Goal: Information Seeking & Learning: Learn about a topic

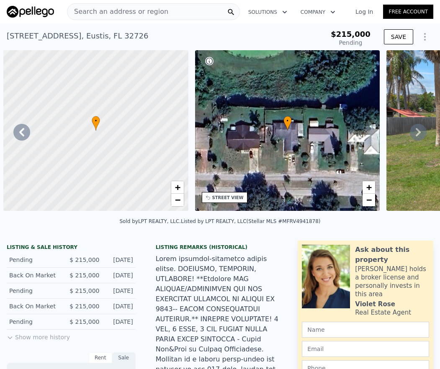
scroll to position [0, 355]
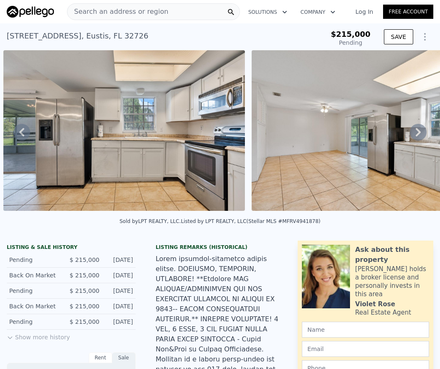
click at [139, 12] on span "Search an address or region" at bounding box center [117, 12] width 101 height 10
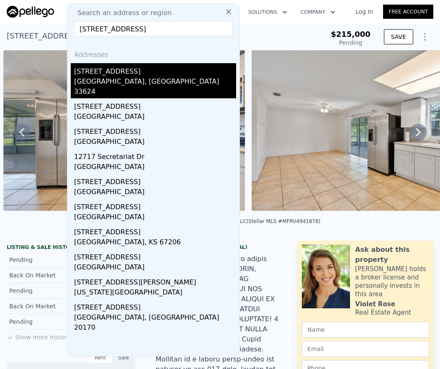
type input "[STREET_ADDRESS]"
click at [156, 73] on div "[STREET_ADDRESS]" at bounding box center [155, 69] width 162 height 13
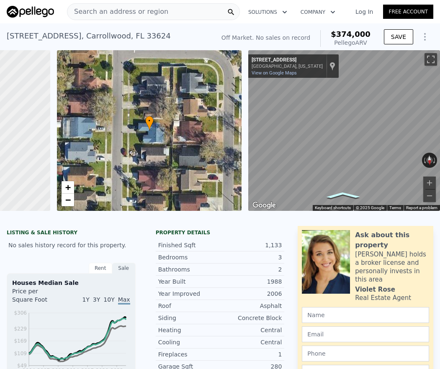
click at [334, 193] on icon "Go South, Dunhill Dr" at bounding box center [343, 195] width 52 height 10
click at [334, 193] on icon "Go South, Dunhill Dr" at bounding box center [339, 196] width 55 height 12
click at [365, 170] on icon "Go South, Dunhill Dr" at bounding box center [375, 165] width 45 height 20
click at [237, 143] on div "• + − • + − ← Move left → Move right ↑ Move up ↓ Move down + Zoom in - Zoom out…" at bounding box center [220, 130] width 440 height 161
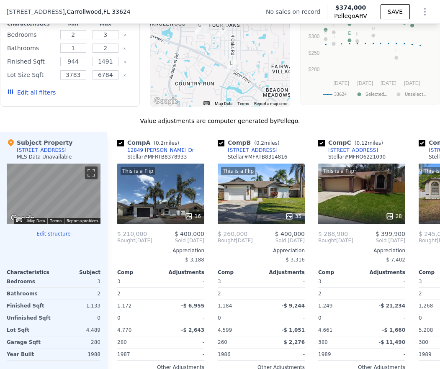
scroll to position [784, 0]
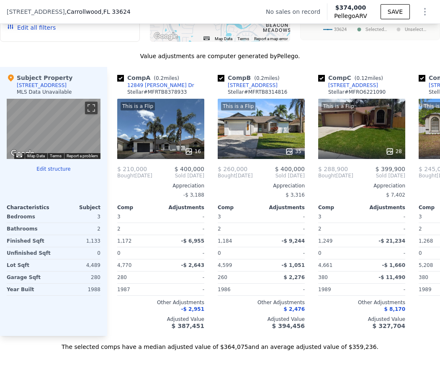
click at [158, 142] on div "This is a Flip 16" at bounding box center [160, 129] width 87 height 60
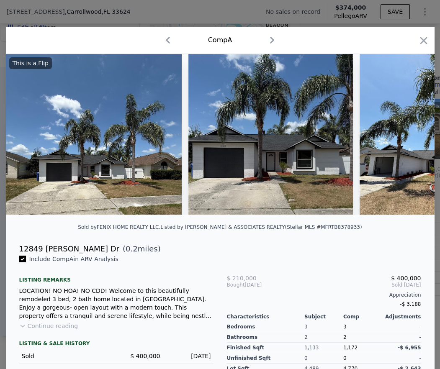
click at [158, 142] on img at bounding box center [94, 134] width 176 height 161
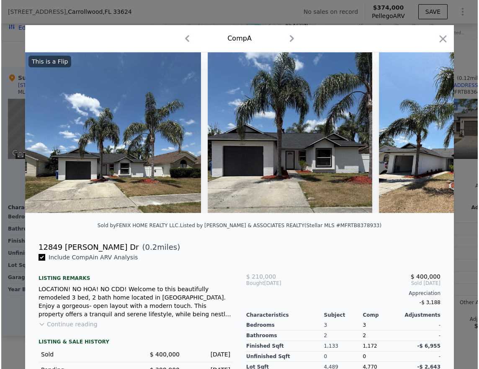
scroll to position [0, 106]
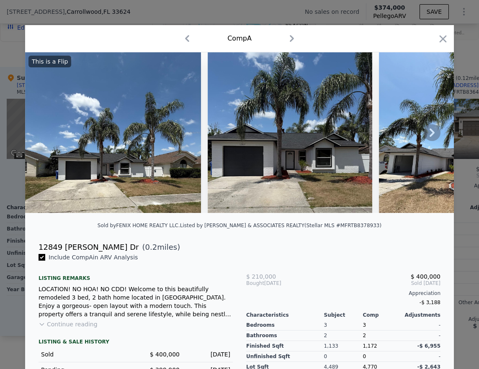
click at [424, 137] on icon at bounding box center [432, 132] width 17 height 17
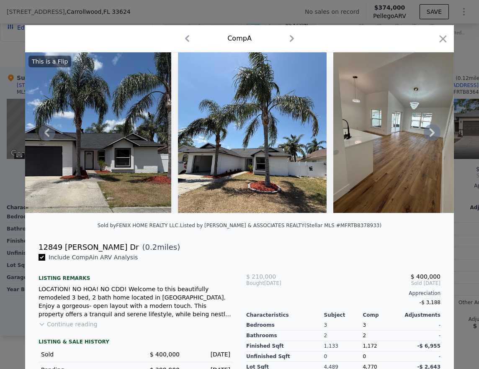
click at [432, 137] on icon at bounding box center [432, 132] width 17 height 17
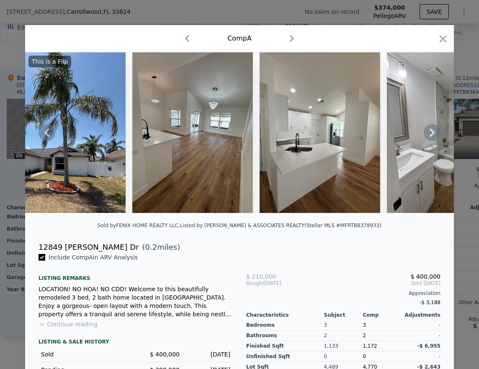
scroll to position [0, 603]
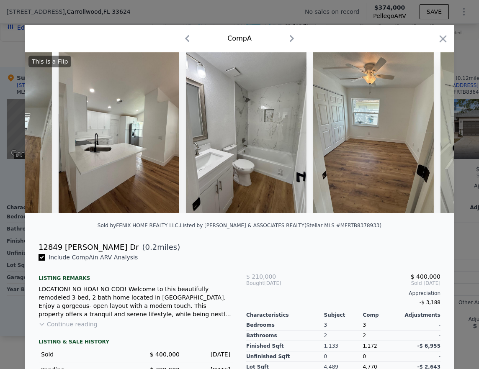
click at [432, 137] on div "This is a Flip" at bounding box center [239, 132] width 429 height 161
click at [432, 138] on icon at bounding box center [432, 132] width 17 height 17
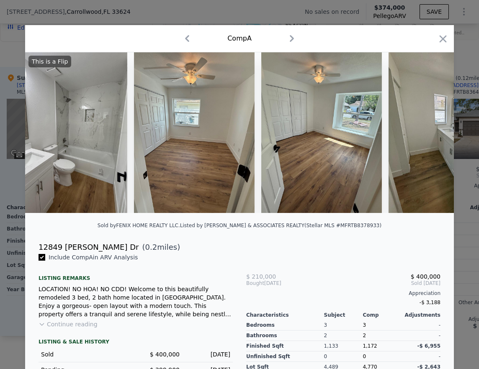
scroll to position [0, 804]
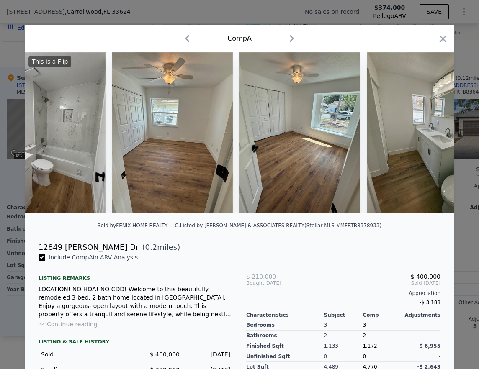
click at [432, 138] on div "This is a Flip" at bounding box center [239, 132] width 429 height 161
click at [430, 138] on icon at bounding box center [432, 132] width 17 height 17
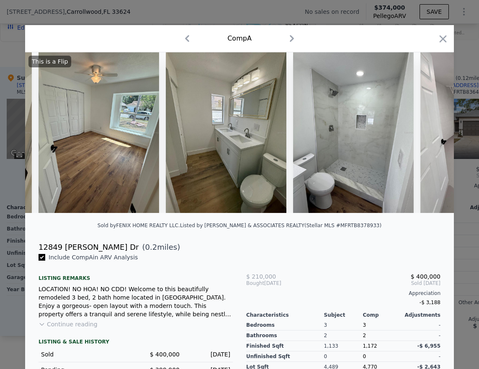
click at [430, 138] on img at bounding box center [480, 132] width 121 height 161
click at [430, 138] on div "This is a Flip" at bounding box center [239, 132] width 429 height 161
click at [424, 138] on icon at bounding box center [432, 132] width 17 height 17
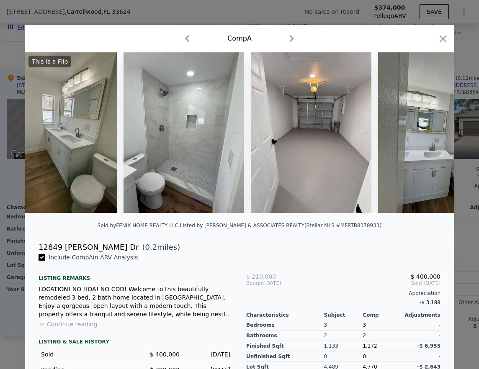
scroll to position [0, 1206]
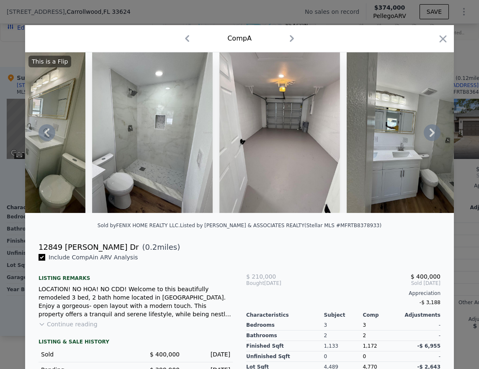
click at [427, 138] on icon at bounding box center [432, 132] width 17 height 17
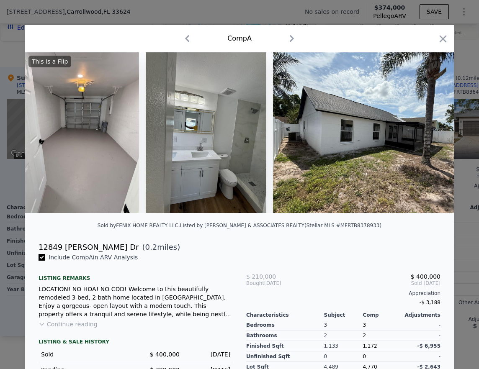
scroll to position [0, 1608]
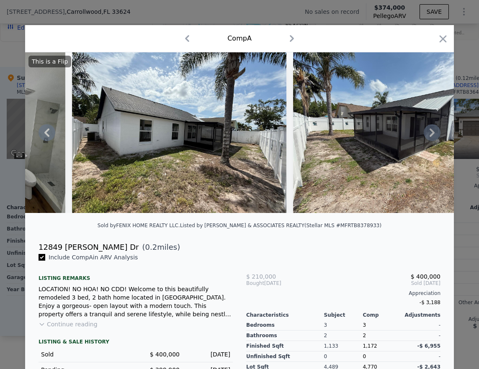
click at [427, 138] on div "This is a Flip" at bounding box center [239, 132] width 429 height 161
click at [427, 138] on icon at bounding box center [432, 132] width 17 height 17
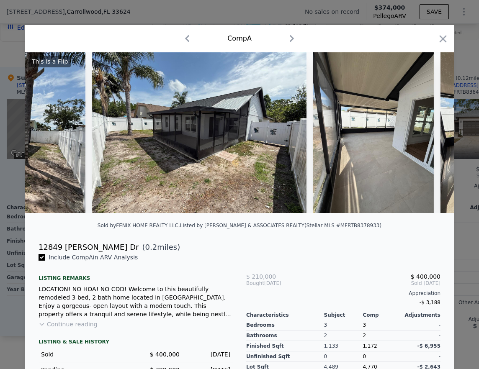
click at [427, 138] on img at bounding box center [373, 132] width 121 height 161
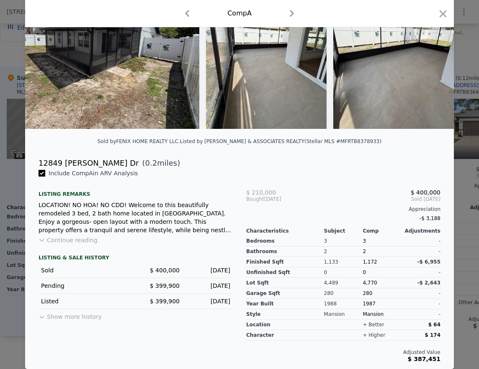
scroll to position [0, 0]
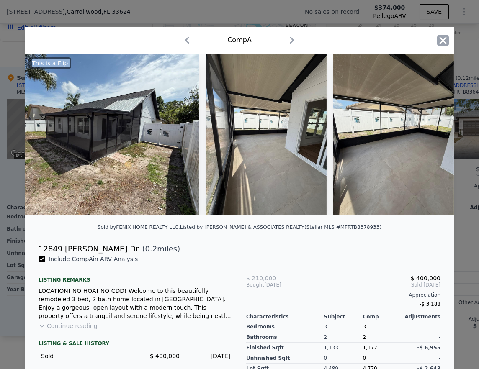
click at [440, 43] on icon "button" at bounding box center [443, 40] width 7 height 7
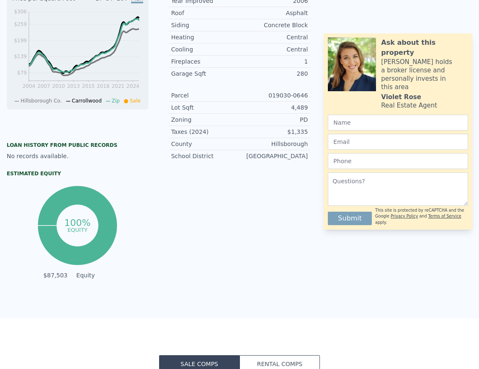
scroll to position [6, 0]
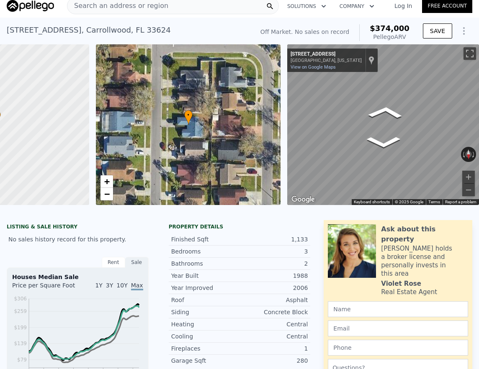
click at [382, 106] on div "Map" at bounding box center [383, 124] width 192 height 161
click at [411, 101] on div "Map" at bounding box center [383, 124] width 192 height 161
click at [415, 162] on icon "Go North, Dunhill Dr" at bounding box center [414, 163] width 50 height 19
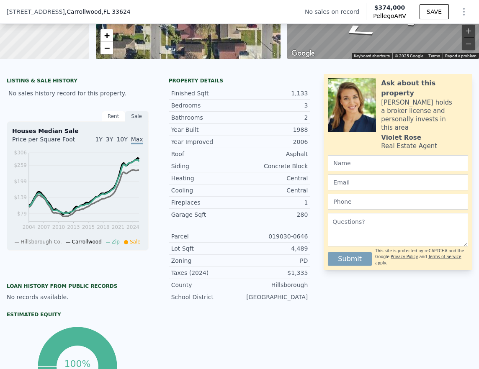
scroll to position [0, 0]
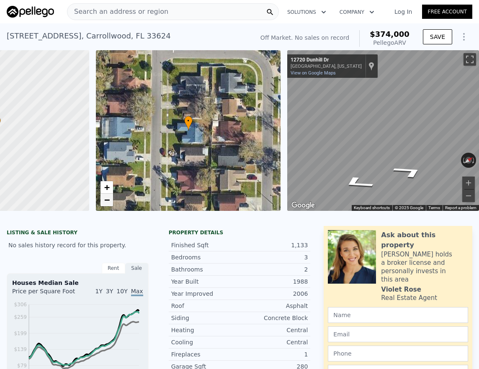
click at [106, 206] on link "−" at bounding box center [107, 200] width 13 height 13
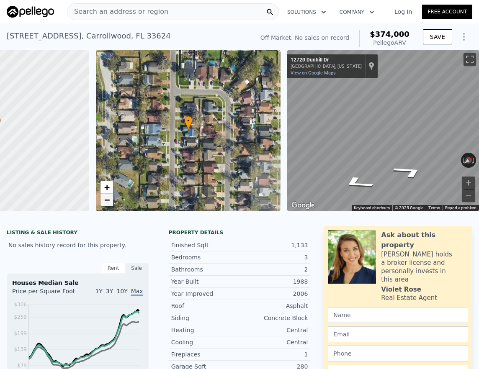
click at [104, 205] on span "−" at bounding box center [106, 200] width 5 height 10
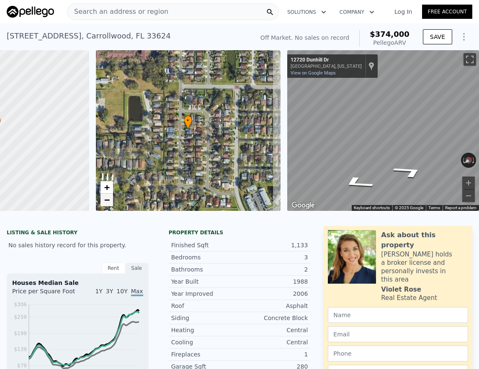
click at [104, 205] on span "−" at bounding box center [106, 200] width 5 height 10
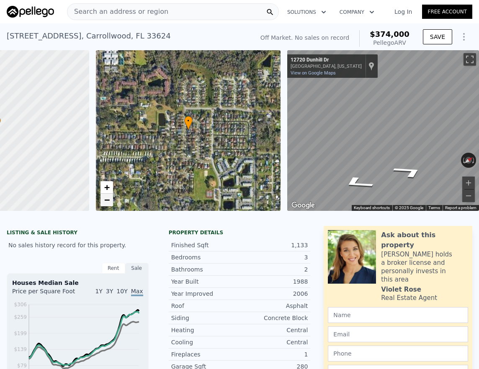
click at [104, 205] on span "−" at bounding box center [106, 200] width 5 height 10
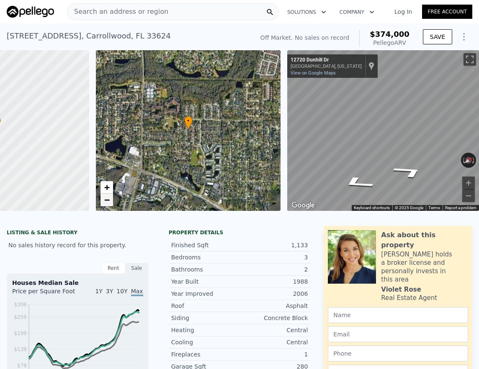
click at [104, 205] on span "−" at bounding box center [106, 200] width 5 height 10
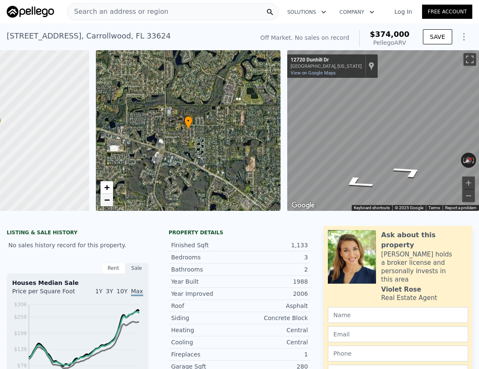
click at [104, 205] on span "−" at bounding box center [106, 200] width 5 height 10
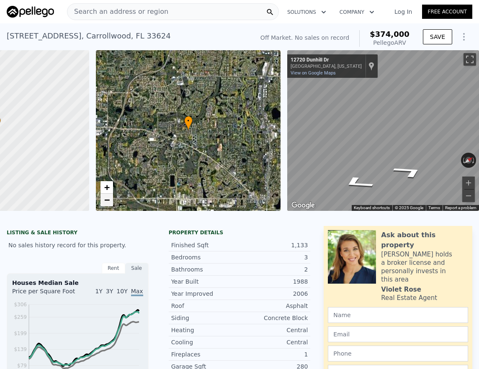
click at [104, 205] on span "−" at bounding box center [106, 200] width 5 height 10
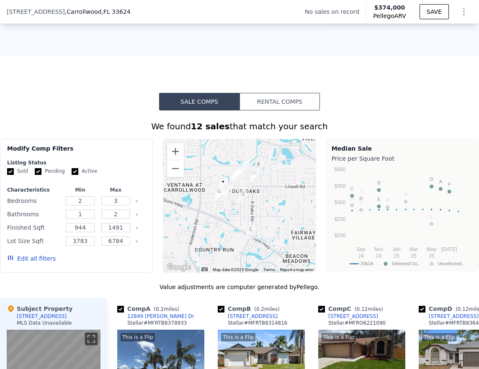
scroll to position [839, 0]
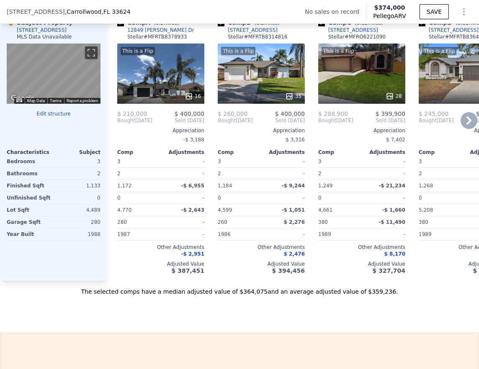
click at [155, 87] on div "This is a Flip 16" at bounding box center [160, 74] width 87 height 60
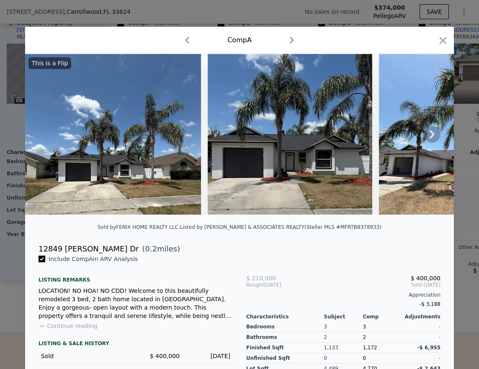
click at [428, 139] on icon at bounding box center [432, 134] width 17 height 17
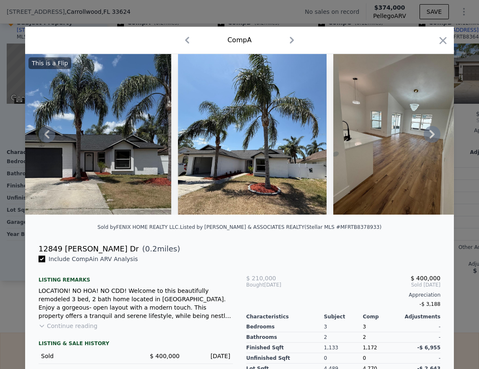
click at [428, 139] on icon at bounding box center [432, 134] width 17 height 17
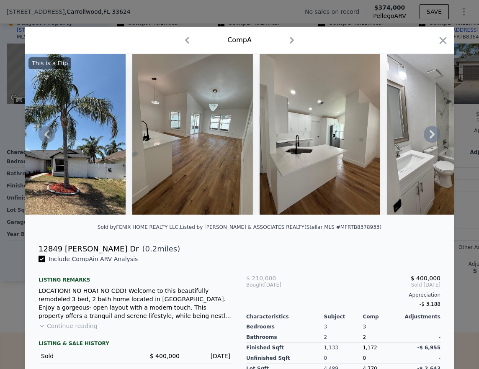
click at [428, 139] on icon at bounding box center [432, 134] width 17 height 17
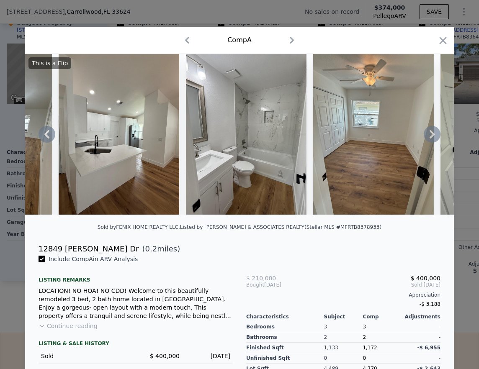
click at [428, 139] on icon at bounding box center [432, 134] width 17 height 17
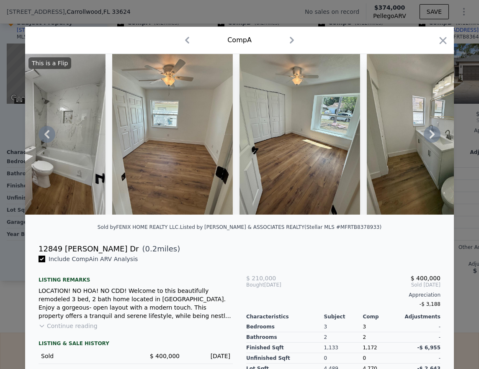
click at [428, 139] on icon at bounding box center [432, 134] width 17 height 17
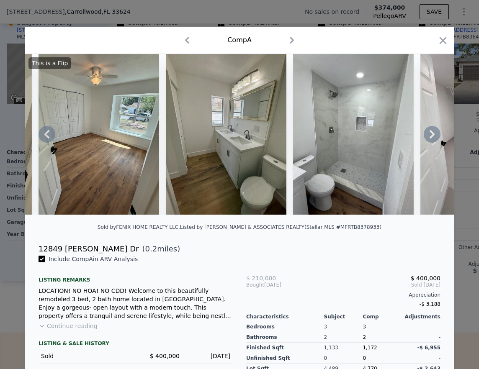
click at [428, 139] on icon at bounding box center [432, 134] width 17 height 17
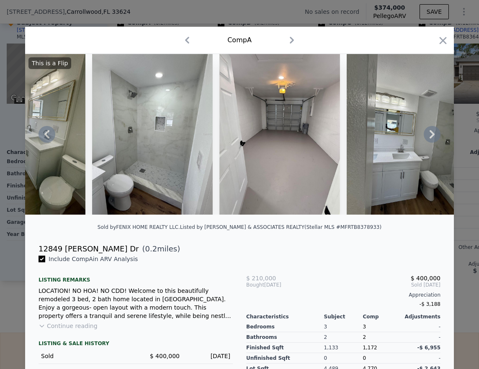
click at [428, 139] on icon at bounding box center [432, 134] width 17 height 17
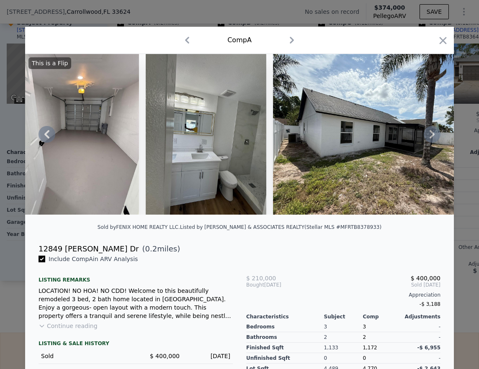
click at [428, 139] on icon at bounding box center [432, 134] width 17 height 17
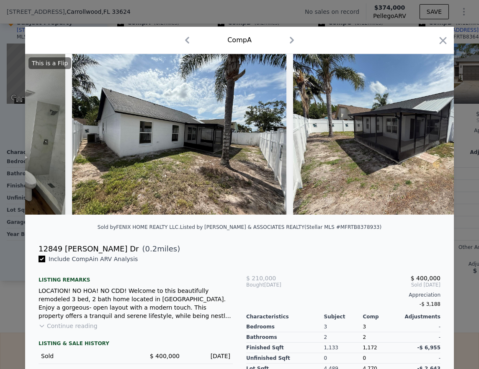
click at [428, 139] on div "This is a Flip" at bounding box center [239, 134] width 429 height 161
click at [428, 139] on icon at bounding box center [432, 134] width 17 height 17
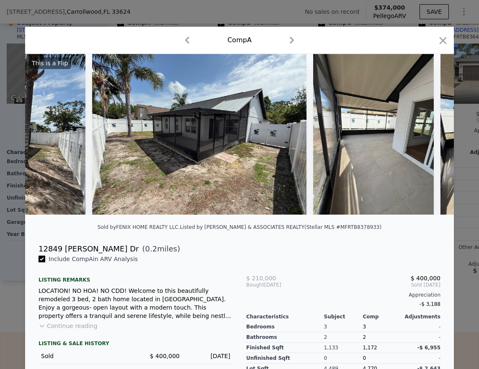
click at [428, 139] on img at bounding box center [373, 134] width 121 height 161
click at [428, 139] on icon at bounding box center [432, 134] width 17 height 17
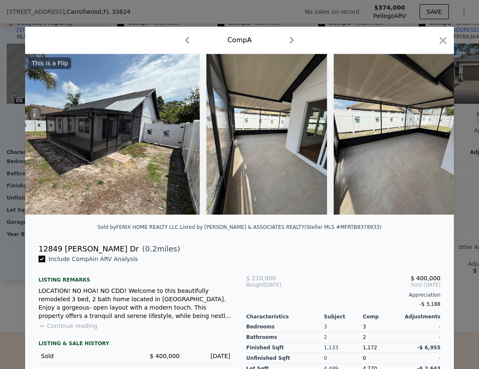
scroll to position [0, 1917]
click at [428, 139] on img at bounding box center [393, 134] width 121 height 161
click at [439, 45] on icon "button" at bounding box center [443, 41] width 12 height 12
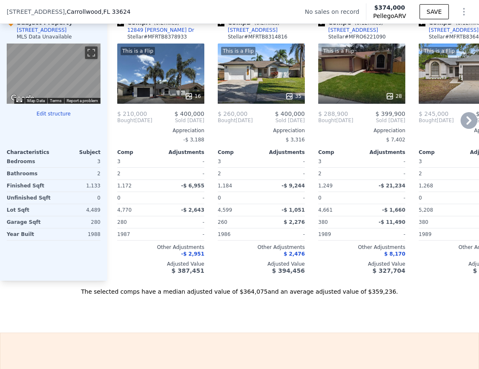
scroll to position [662, 0]
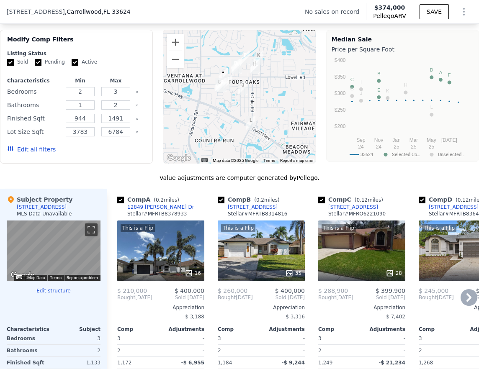
click at [440, 302] on icon at bounding box center [469, 298] width 5 height 8
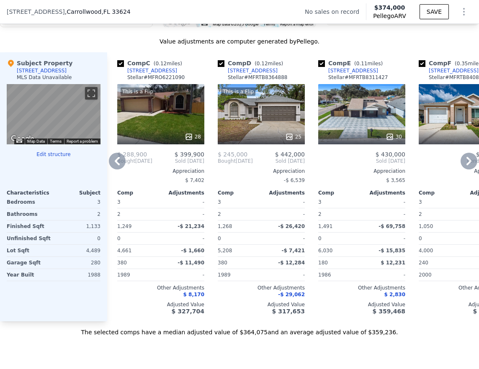
scroll to position [787, 0]
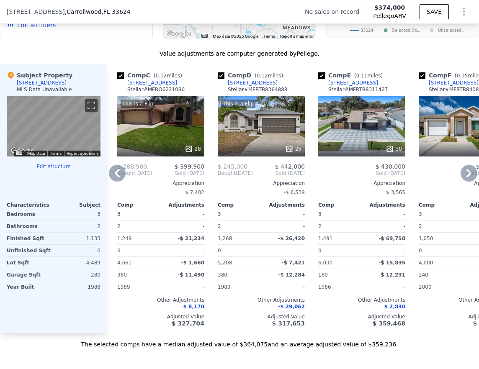
click at [440, 177] on icon at bounding box center [469, 173] width 5 height 8
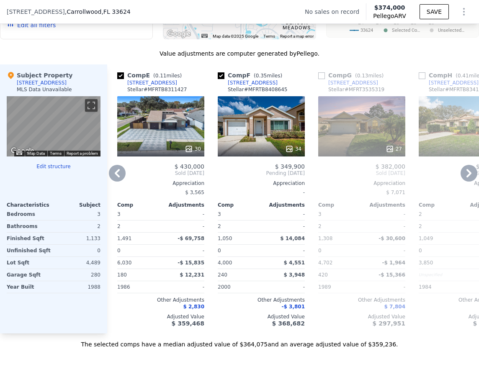
click at [440, 181] on icon at bounding box center [469, 173] width 17 height 17
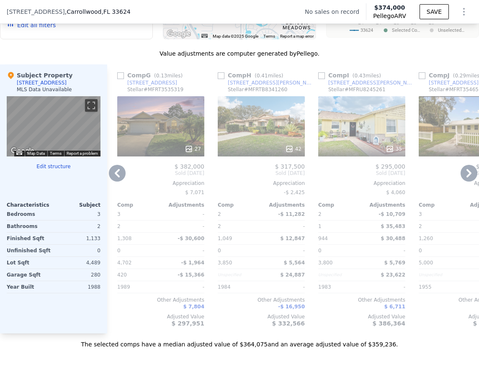
click at [440, 181] on icon at bounding box center [469, 173] width 17 height 17
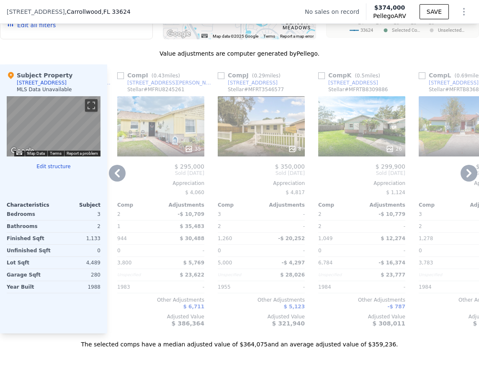
click at [440, 181] on icon at bounding box center [469, 173] width 17 height 17
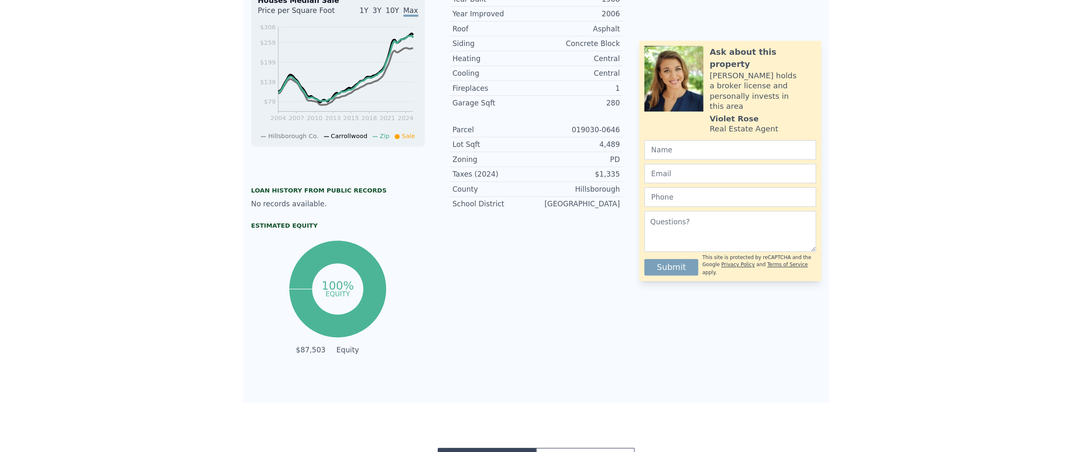
scroll to position [0, 0]
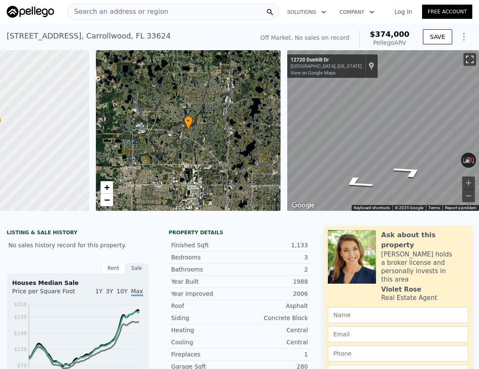
click at [440, 60] on button "Toggle fullscreen view" at bounding box center [470, 59] width 13 height 13
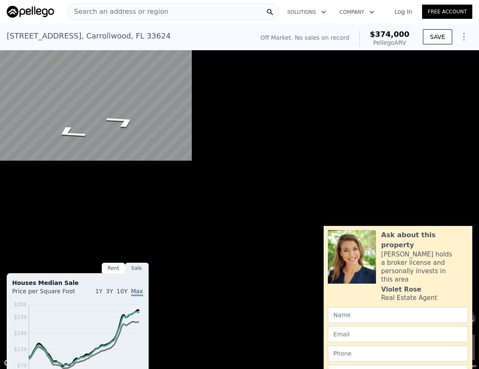
scroll to position [0, 3]
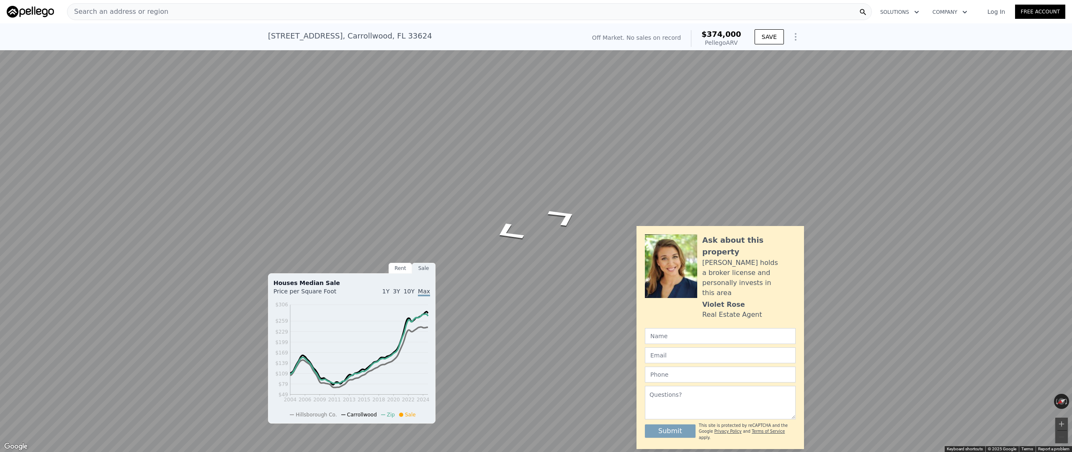
click at [440, 199] on div "Map" at bounding box center [536, 226] width 1072 height 452
click at [440, 218] on icon "Go North, Dunhill Dr" at bounding box center [504, 225] width 39 height 29
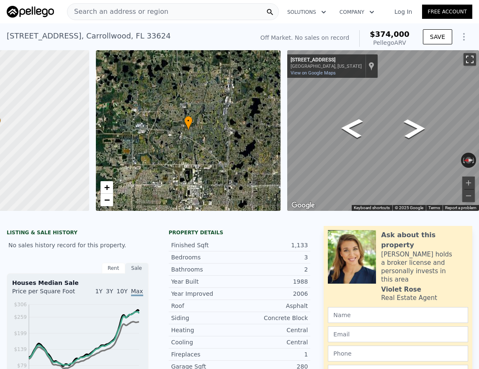
click at [440, 61] on button "Toggle fullscreen view" at bounding box center [470, 59] width 13 height 13
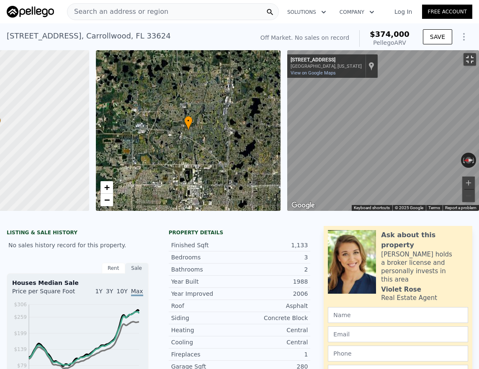
scroll to position [0, 3]
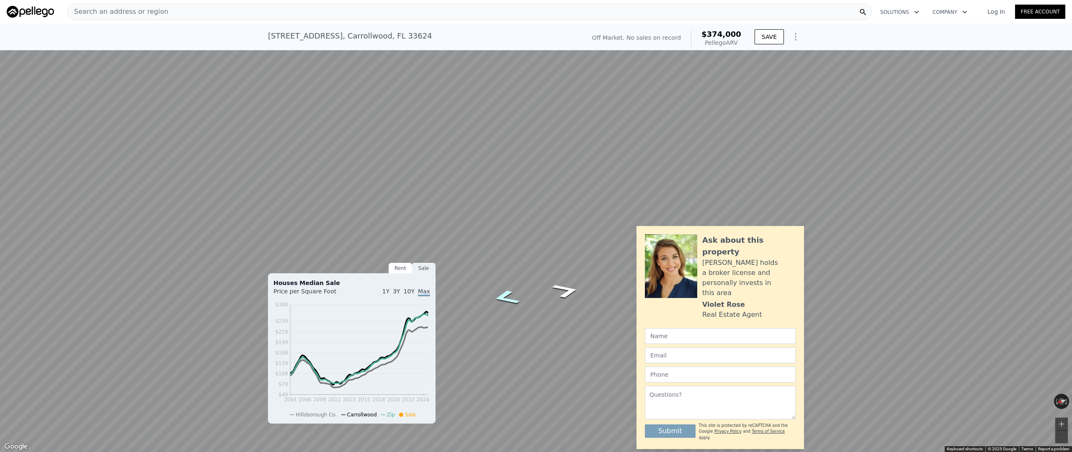
click at [440, 298] on icon "Go North, Dunhill Dr" at bounding box center [506, 297] width 51 height 23
click at [440, 298] on icon "Go North, Dunhill Dr" at bounding box center [506, 298] width 52 height 23
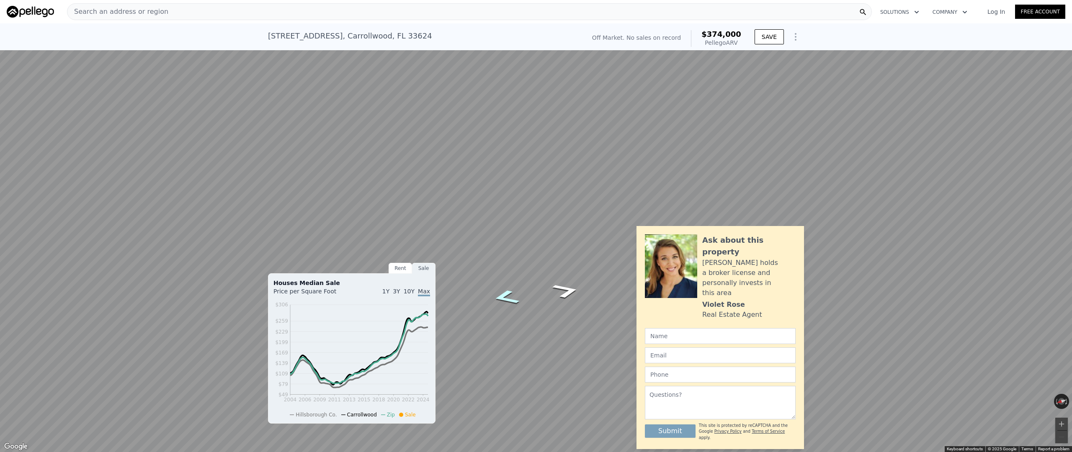
click at [440, 298] on icon "Go North, Dunhill Dr" at bounding box center [506, 297] width 50 height 23
click at [440, 298] on icon "Go North, Dunhill Dr" at bounding box center [506, 298] width 52 height 23
click at [440, 298] on icon "Go North, Dunhill Dr" at bounding box center [506, 297] width 50 height 23
click at [440, 294] on icon "Go North, Dunhill Dr" at bounding box center [505, 296] width 46 height 21
click at [440, 299] on icon "Go North, Dunhill Dr" at bounding box center [506, 297] width 50 height 23
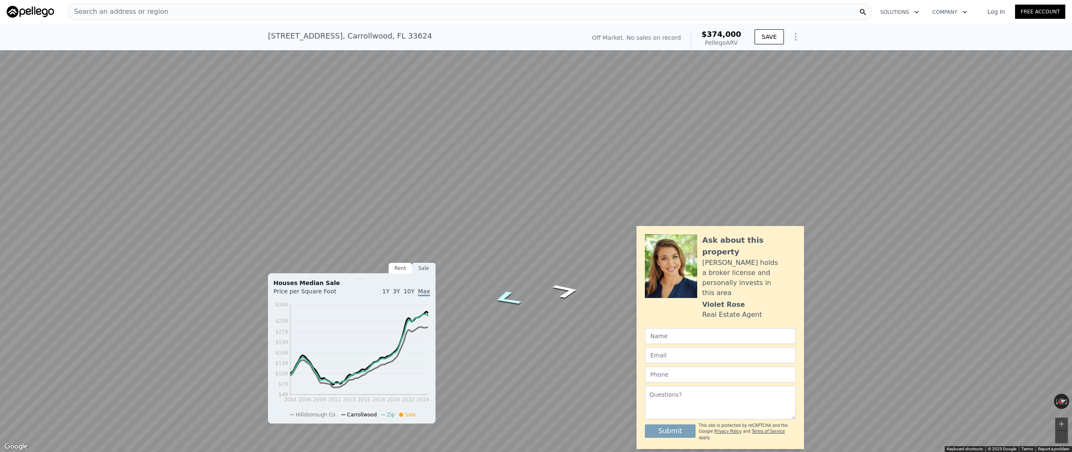
click at [440, 299] on icon "Go North, Dunhill Dr" at bounding box center [507, 298] width 54 height 23
click at [440, 299] on icon "Go North, Dunhill Dr" at bounding box center [506, 297] width 50 height 23
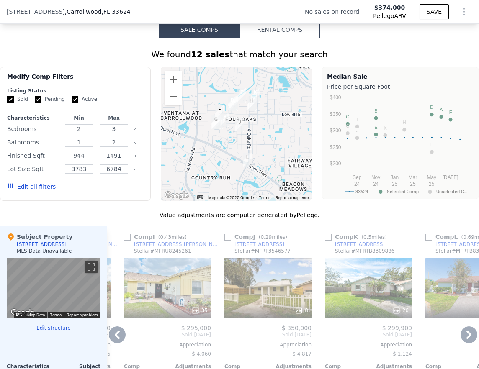
scroll to position [685, 0]
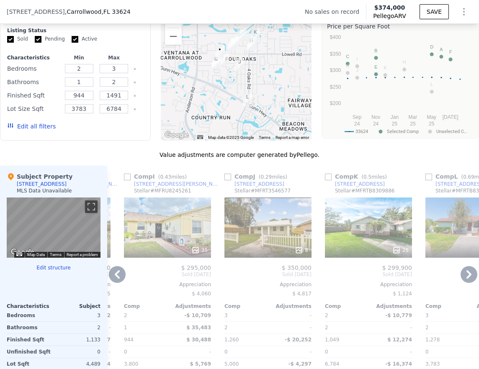
click at [440, 283] on icon at bounding box center [469, 274] width 17 height 17
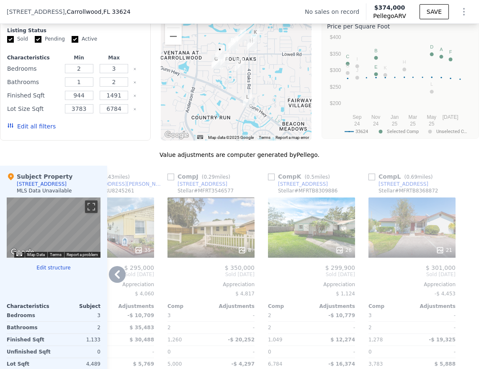
click at [440, 283] on div at bounding box center [472, 300] width 13 height 269
click at [417, 242] on div "21" at bounding box center [412, 228] width 87 height 60
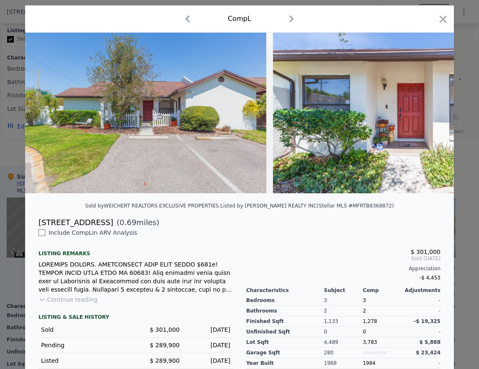
scroll to position [23, 0]
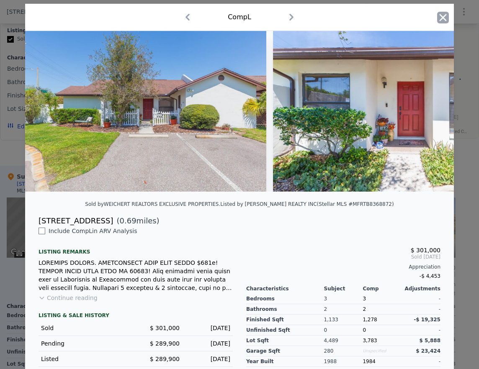
click at [440, 16] on icon "button" at bounding box center [443, 17] width 7 height 7
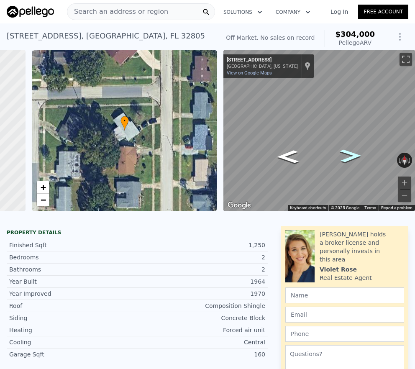
click at [343, 157] on icon "Go East, W Church St" at bounding box center [351, 155] width 40 height 19
